Goal: Task Accomplishment & Management: Complete application form

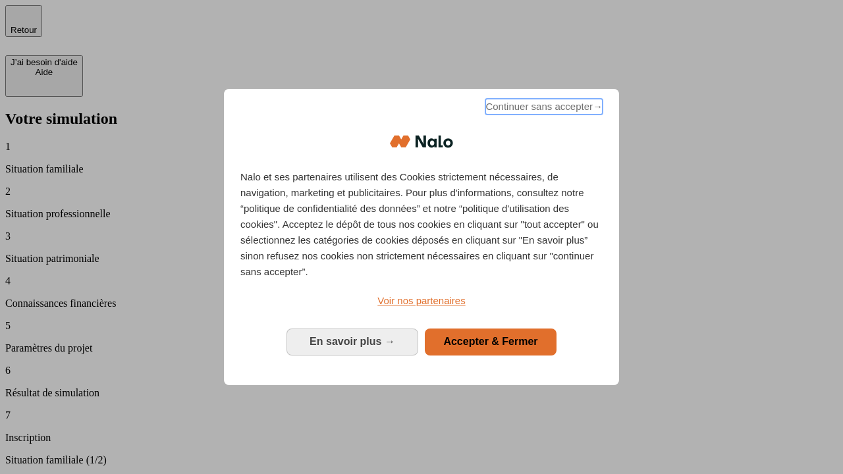
click at [543, 109] on span "Continuer sans accepter →" at bounding box center [543, 107] width 117 height 16
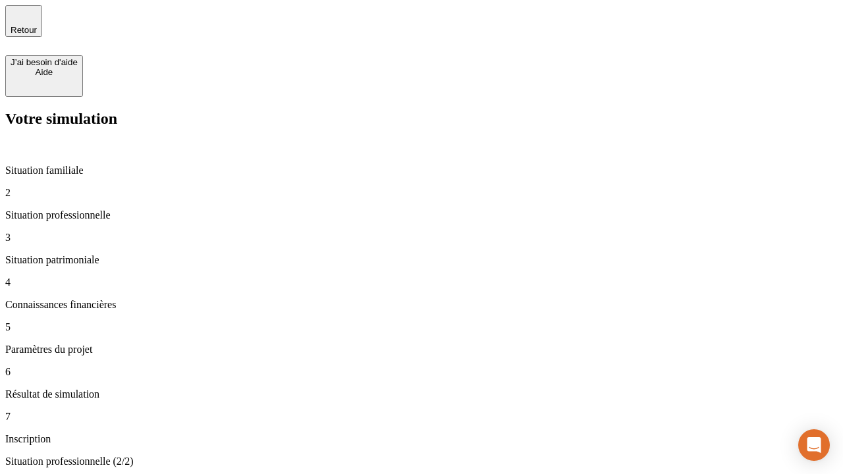
type input "30 000"
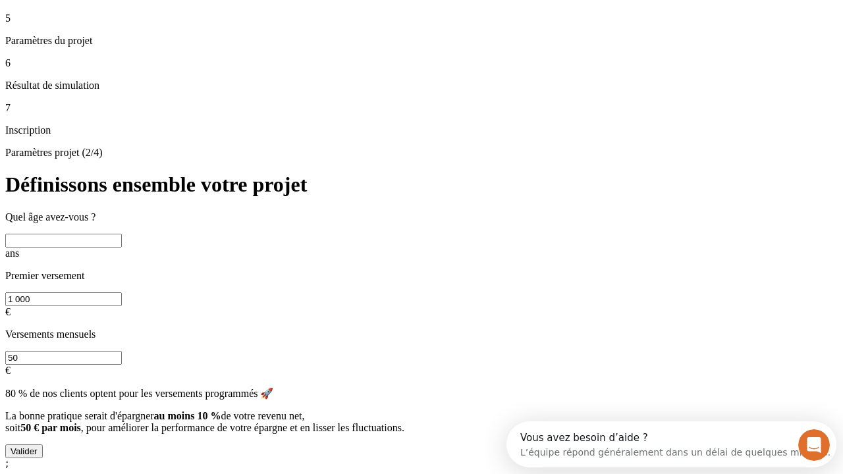
scroll to position [25, 0]
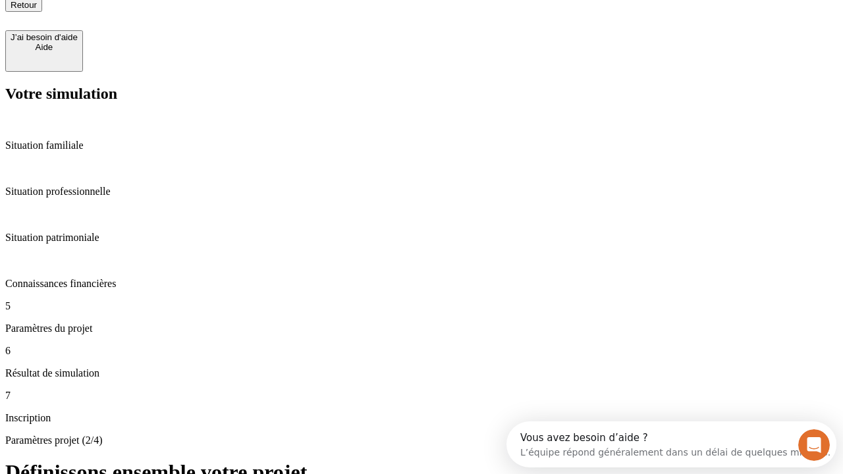
type input "25"
type input "1 000"
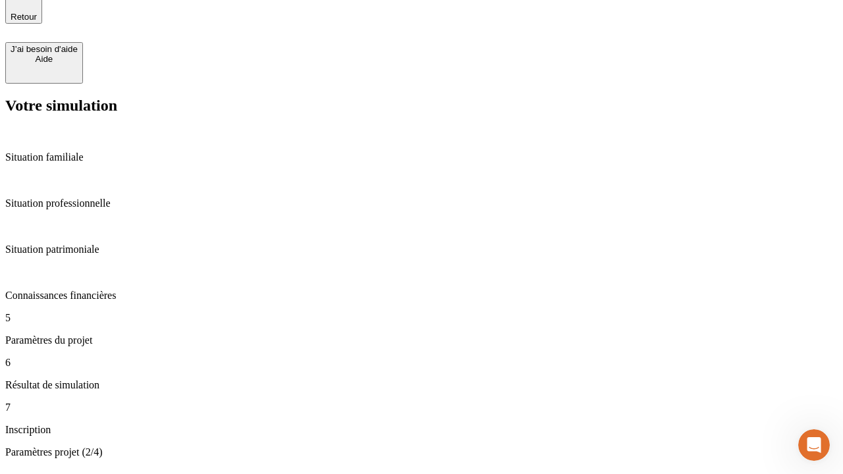
type input "640"
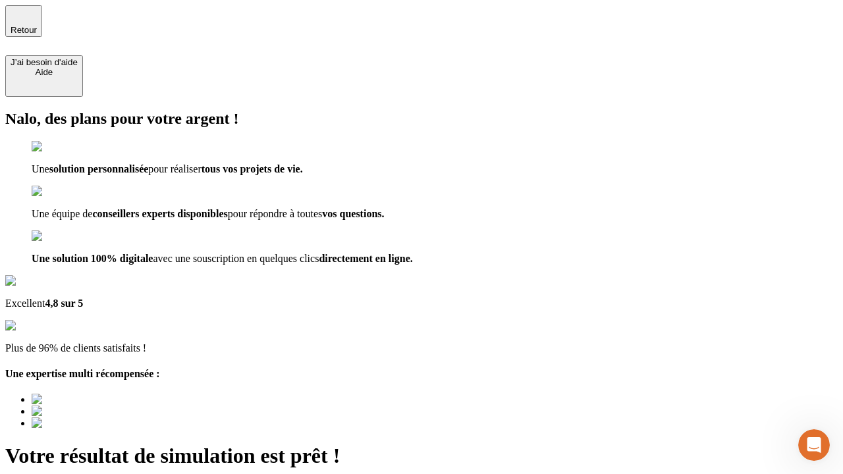
type input "[EMAIL_ADDRESS][PERSON_NAME][DOMAIN_NAME]"
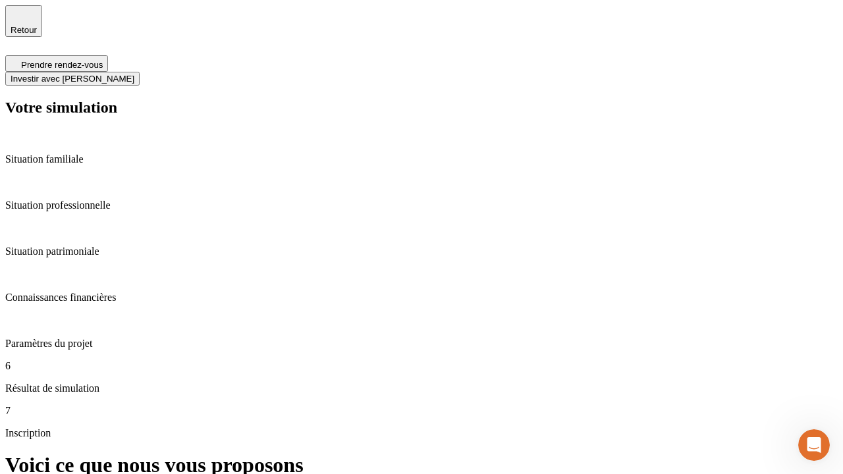
click at [134, 74] on span "Investir avec [PERSON_NAME]" at bounding box center [73, 79] width 124 height 10
